Goal: Task Accomplishment & Management: Complete application form

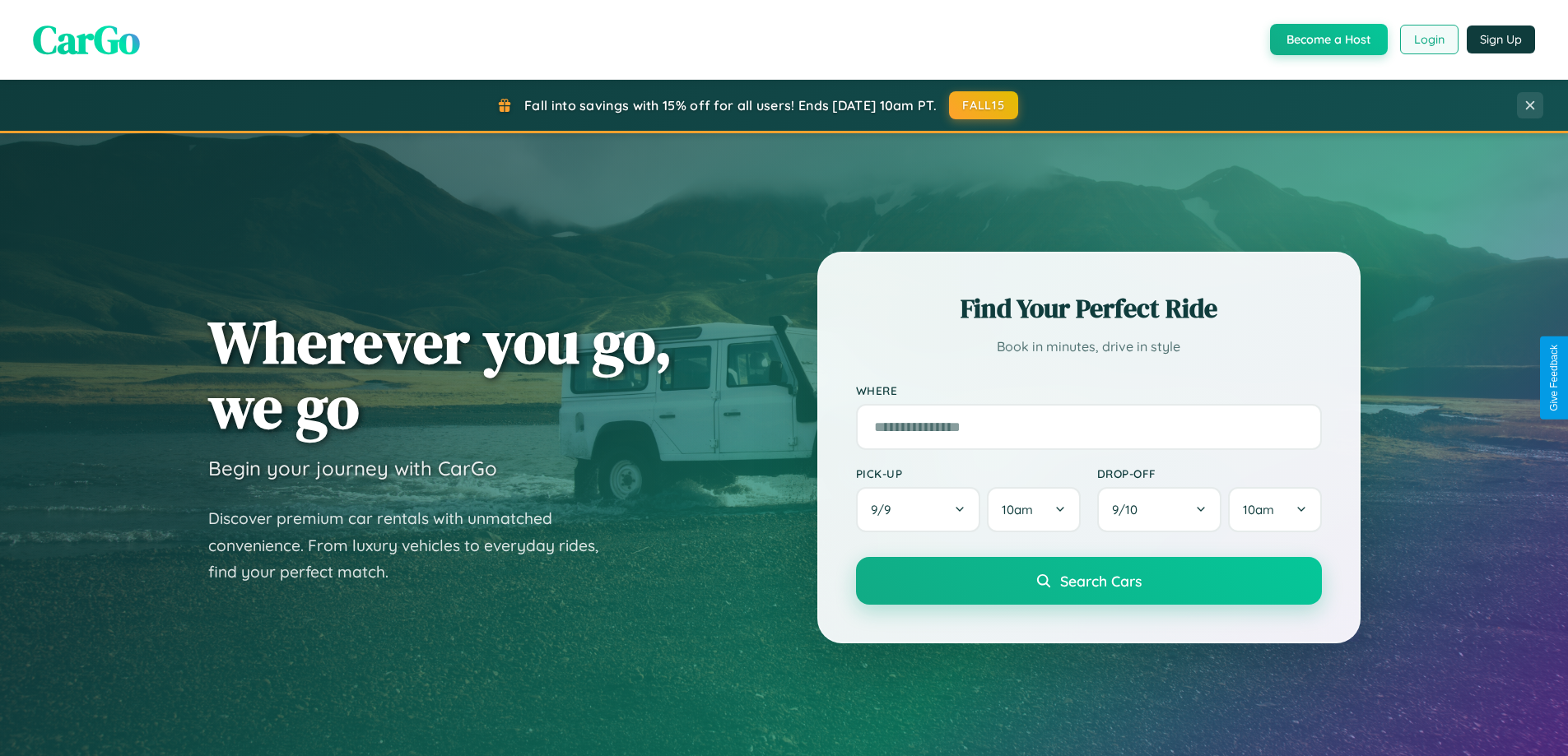
click at [1428, 40] on button "Login" at bounding box center [1429, 39] width 58 height 29
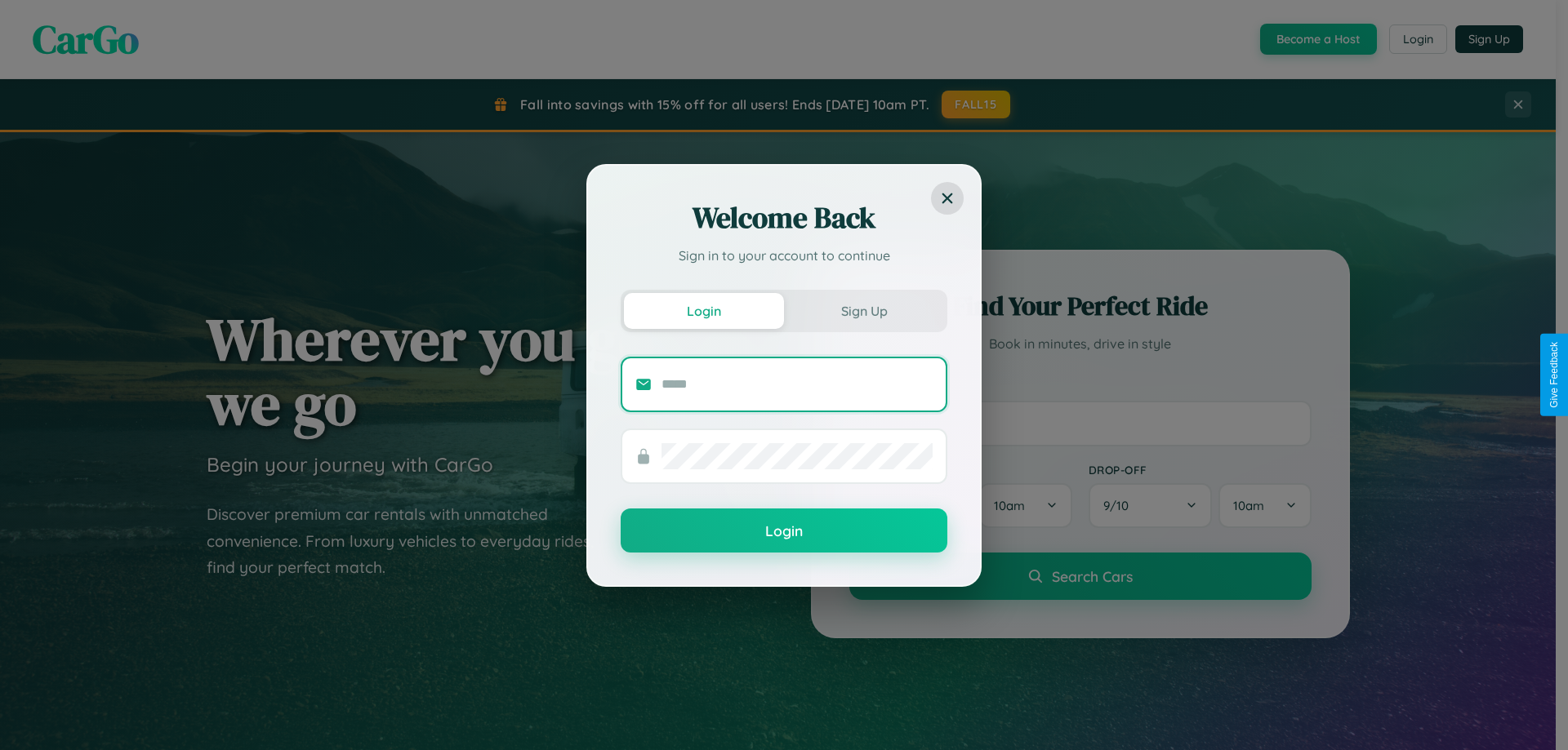
click at [797, 384] on input "text" at bounding box center [797, 384] width 271 height 26
type input "**********"
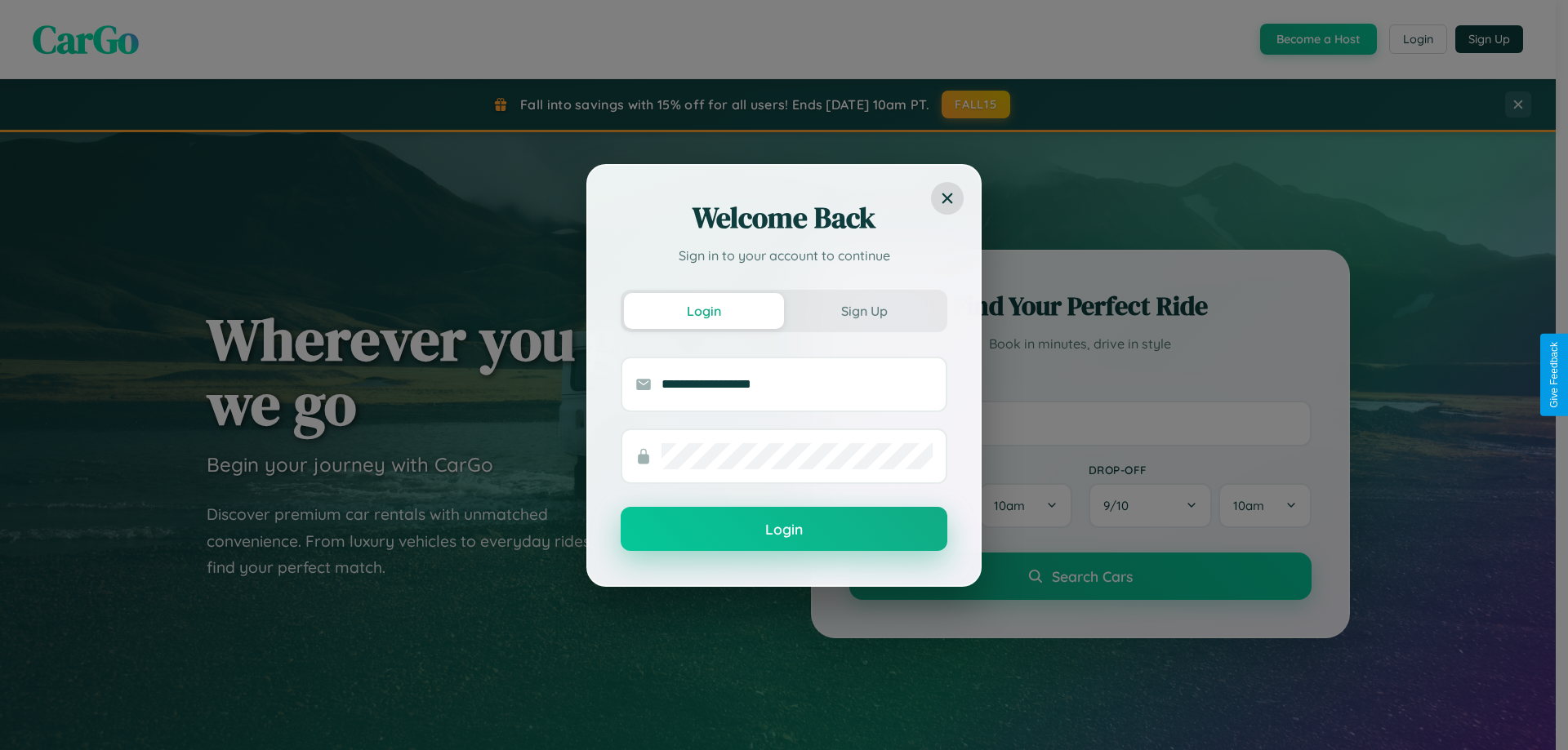
click at [784, 530] on button "Login" at bounding box center [784, 529] width 326 height 44
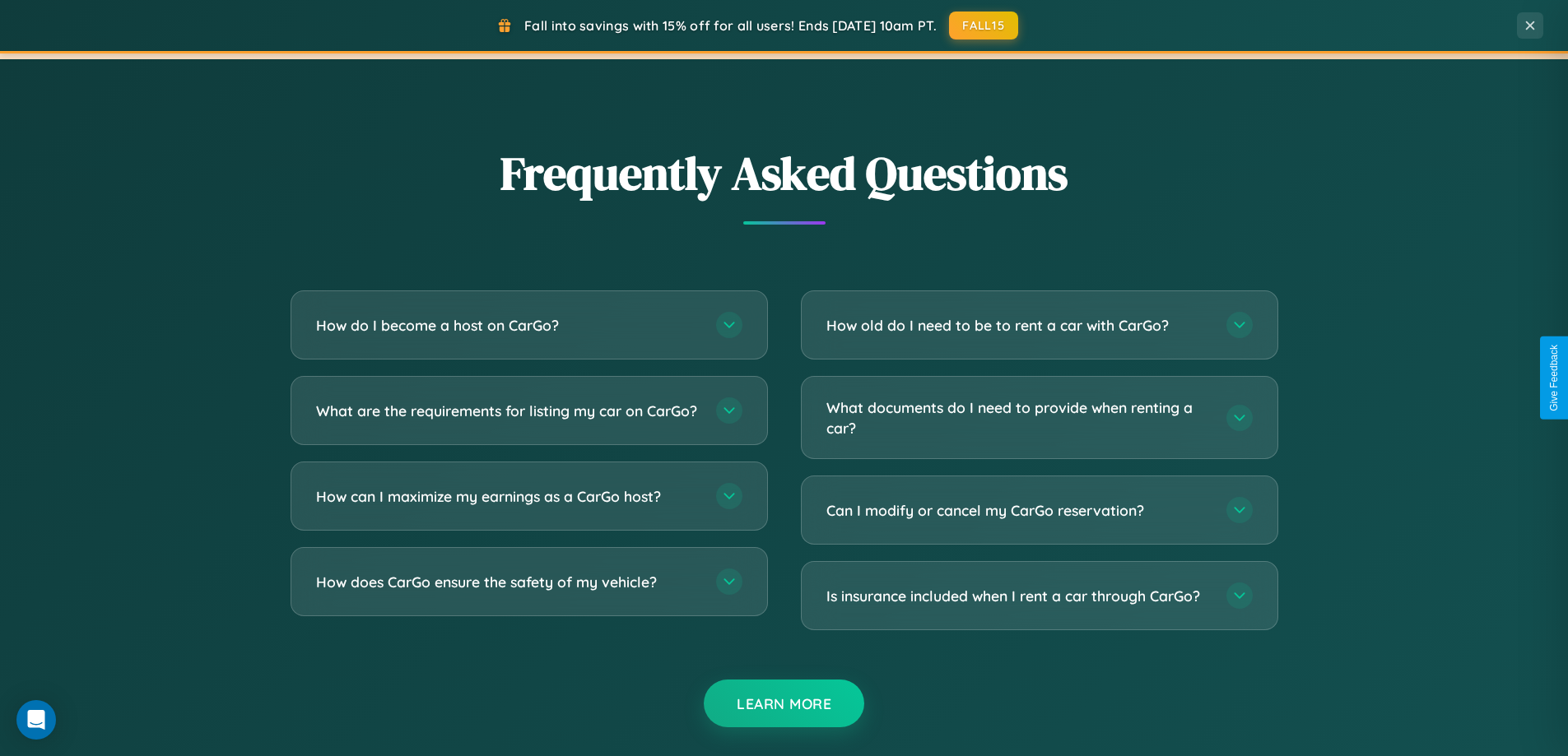
scroll to position [3167, 0]
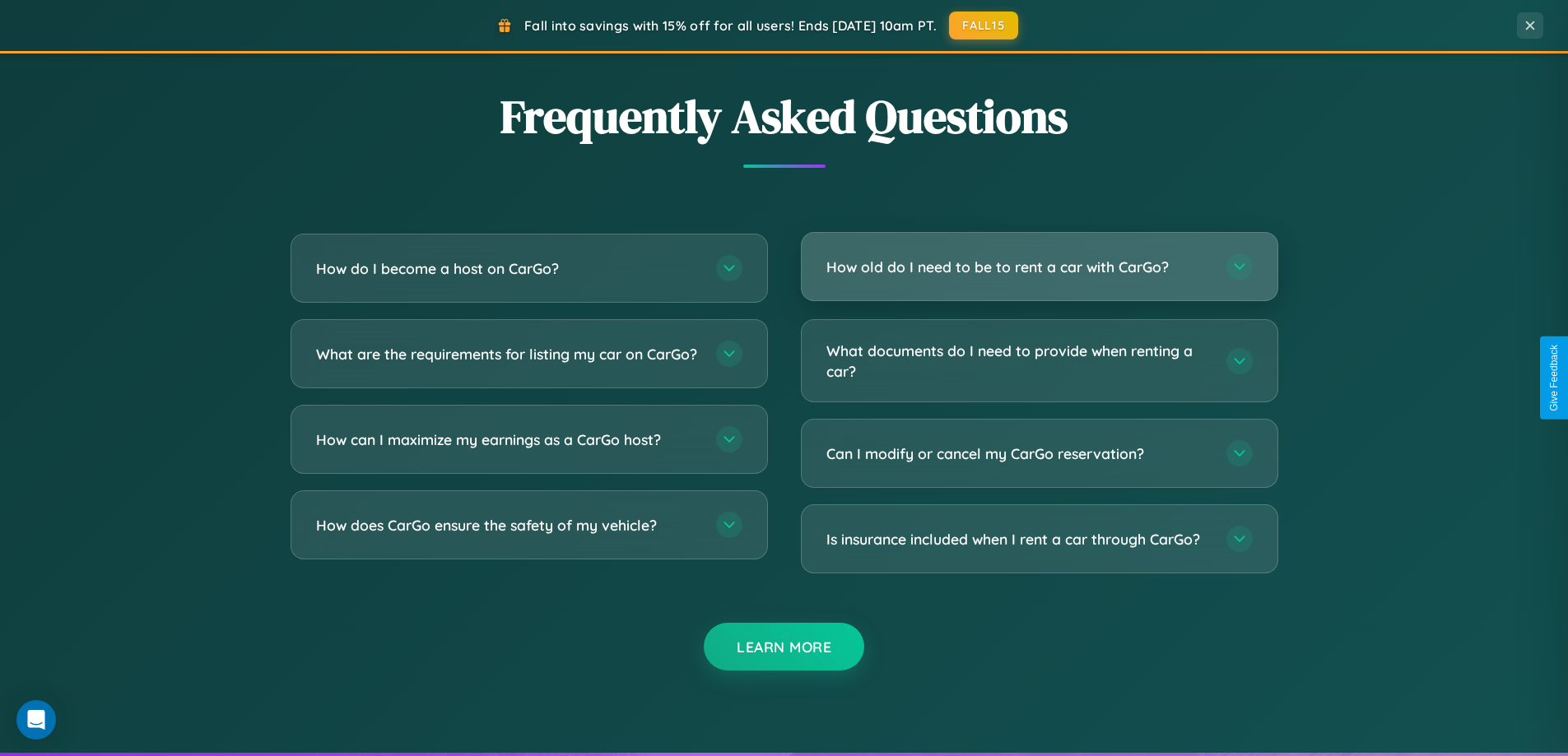
click at [1039, 268] on h3 "How old do I need to be to rent a car with CarGo?" at bounding box center [1018, 267] width 384 height 20
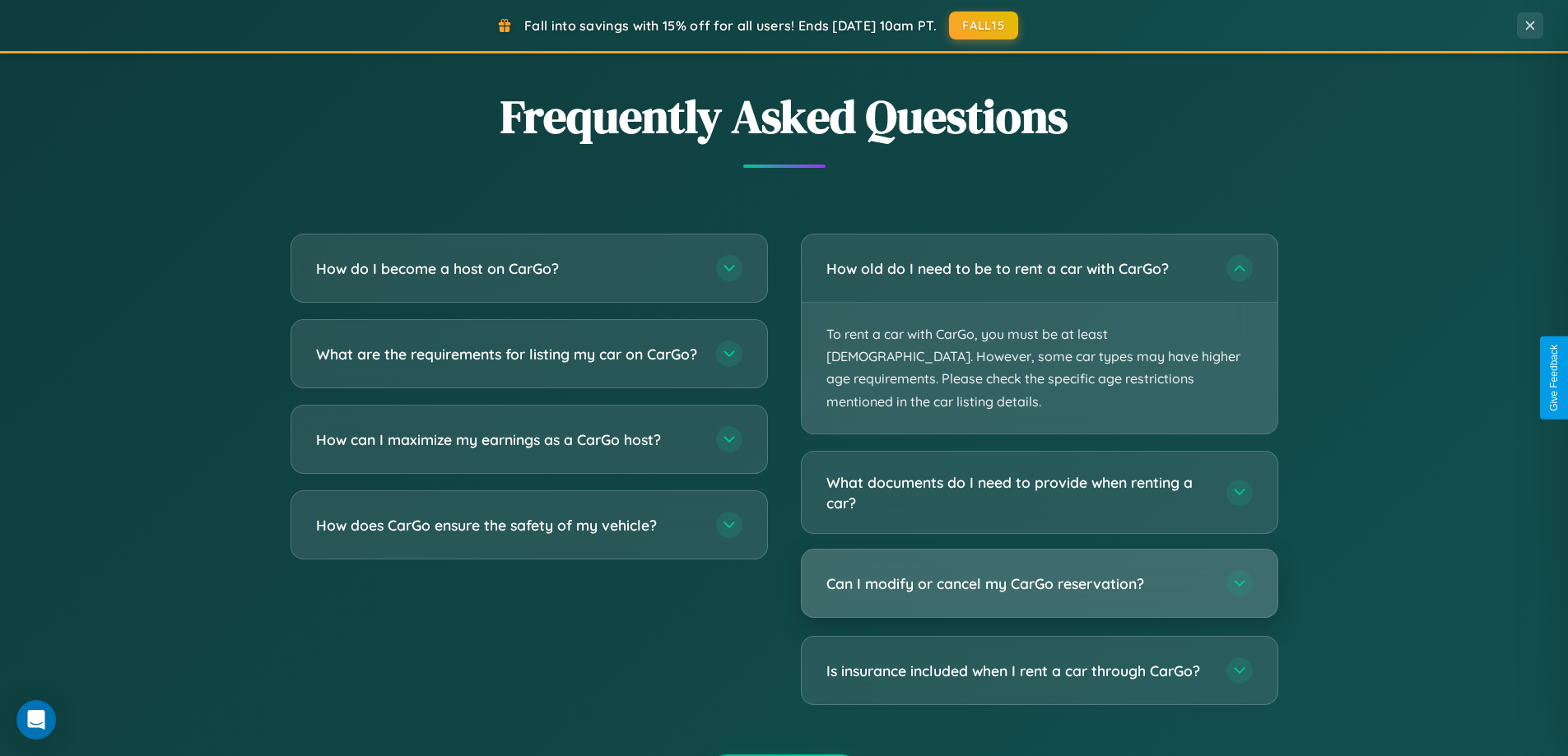
click at [1039, 574] on h3 "Can I modify or cancel my CarGo reservation?" at bounding box center [1018, 584] width 384 height 20
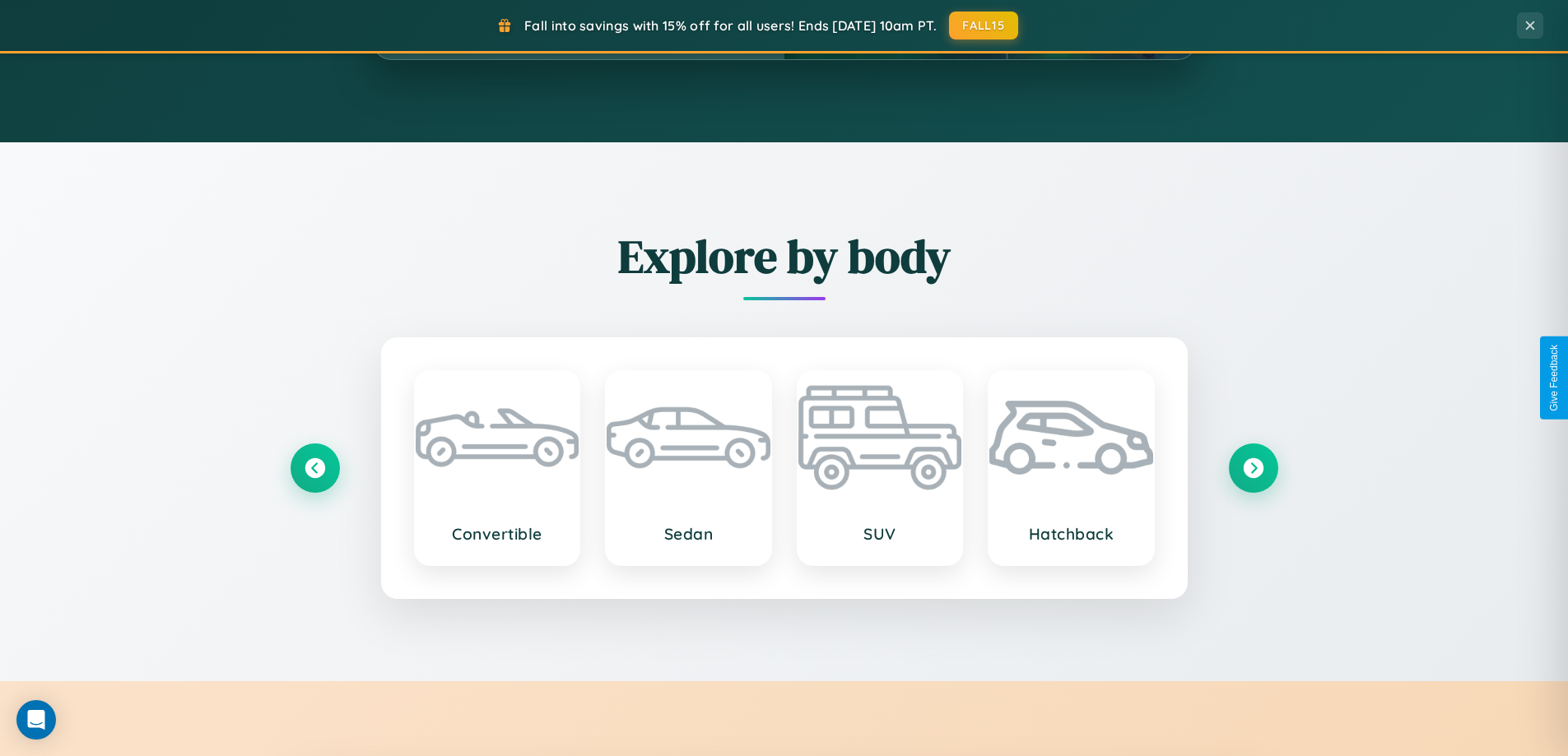
scroll to position [710, 0]
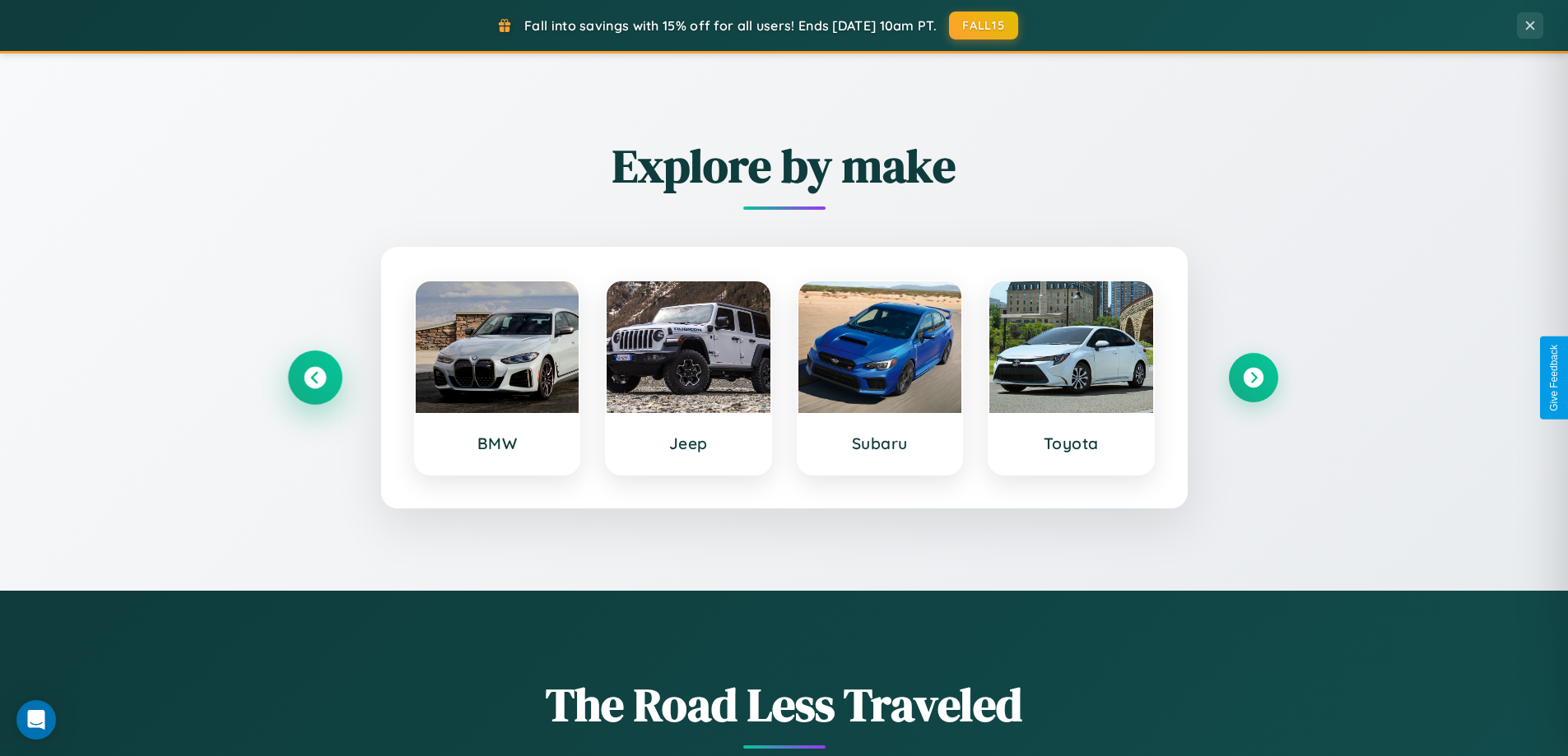
click at [315, 378] on icon at bounding box center [315, 378] width 22 height 22
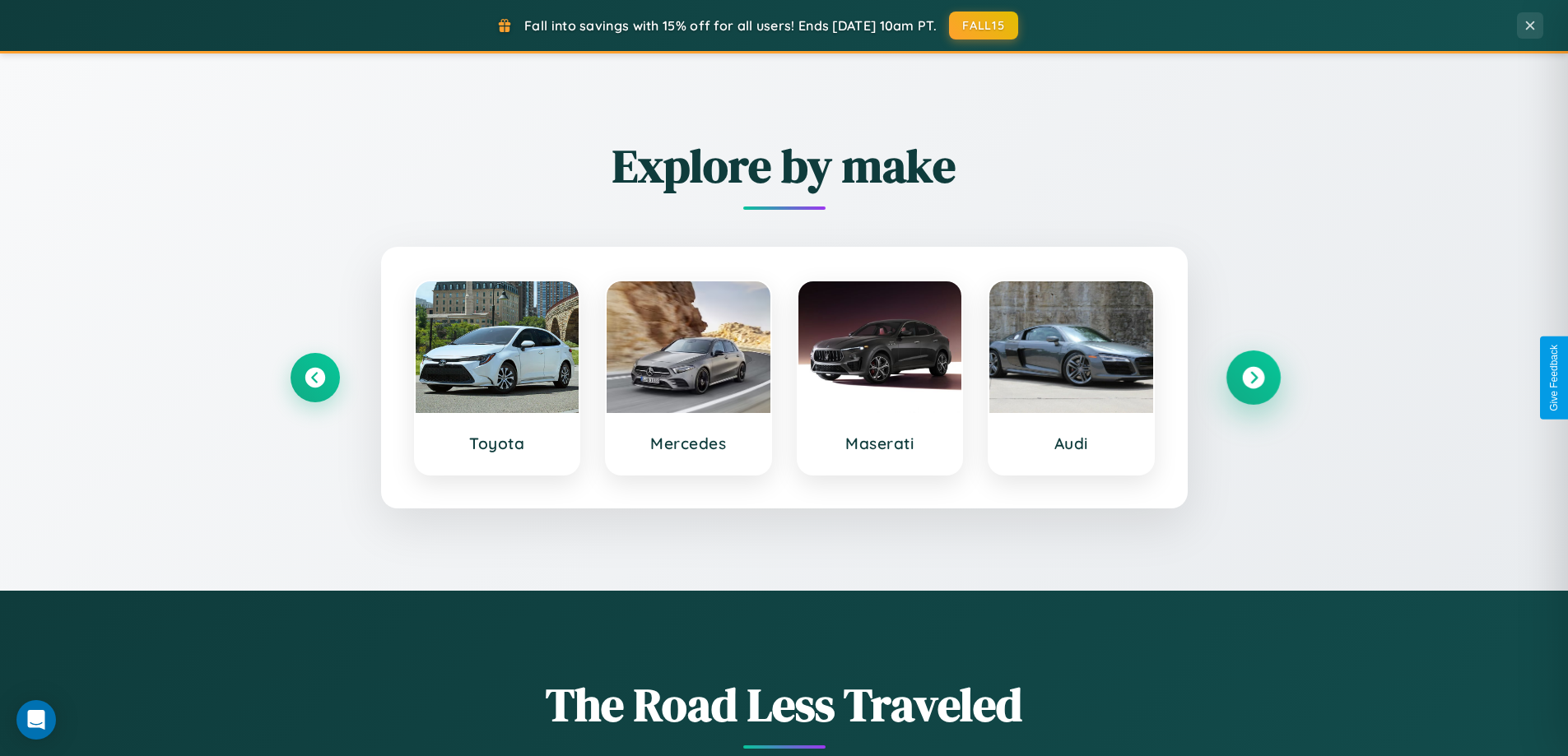
click at [1253, 378] on icon at bounding box center [1253, 378] width 22 height 22
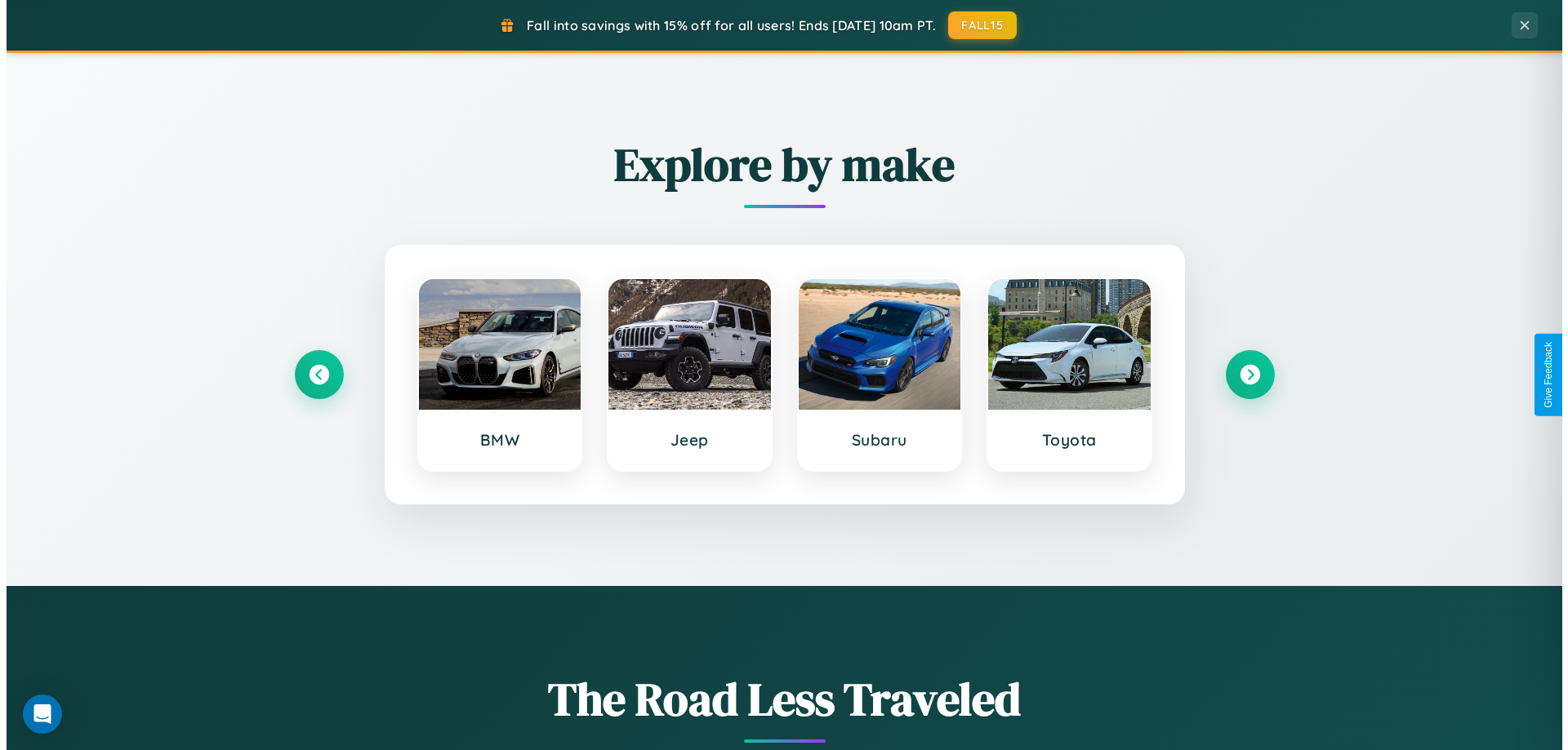
scroll to position [0, 0]
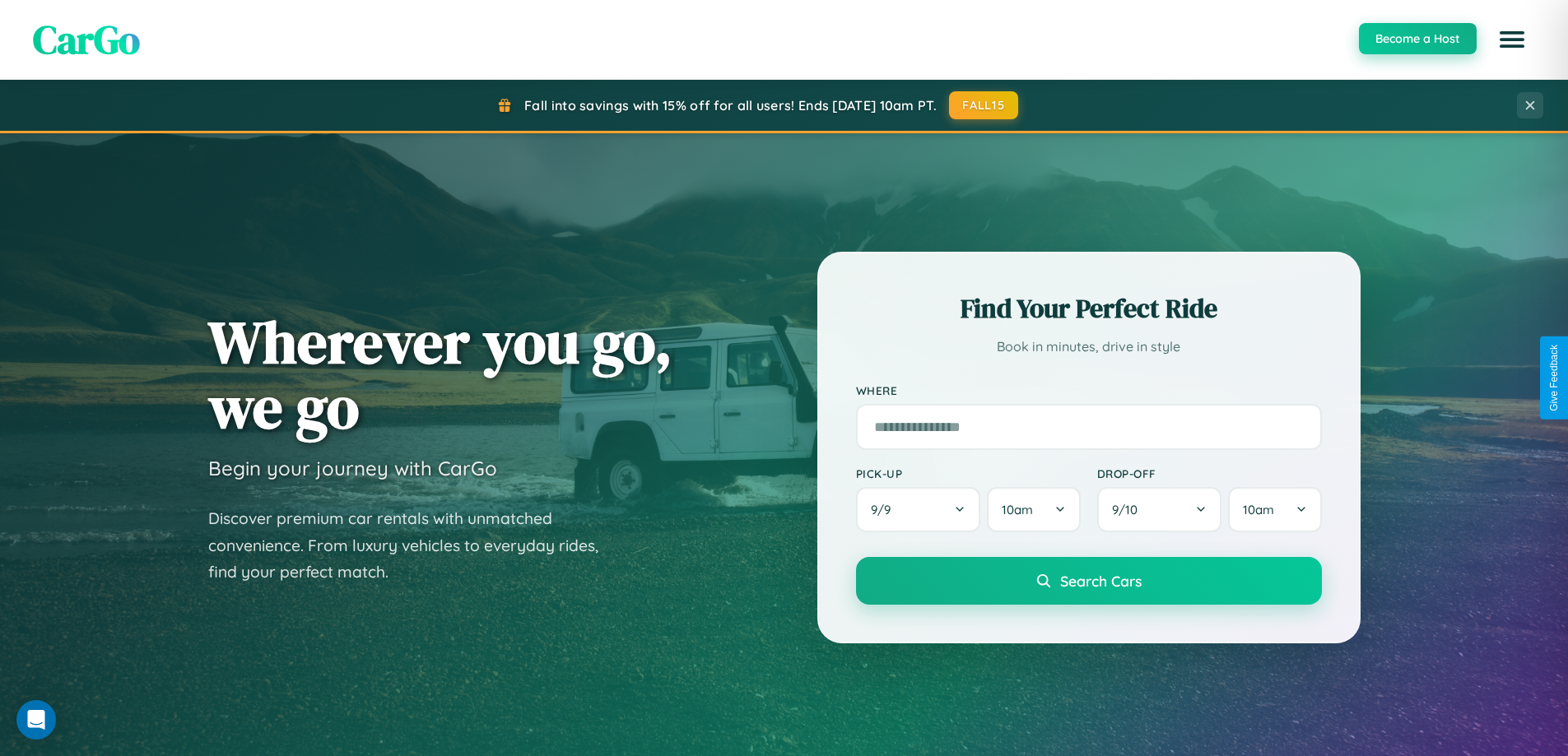
click at [1417, 39] on button "Become a Host" at bounding box center [1418, 38] width 118 height 31
